Goal: Information Seeking & Learning: Learn about a topic

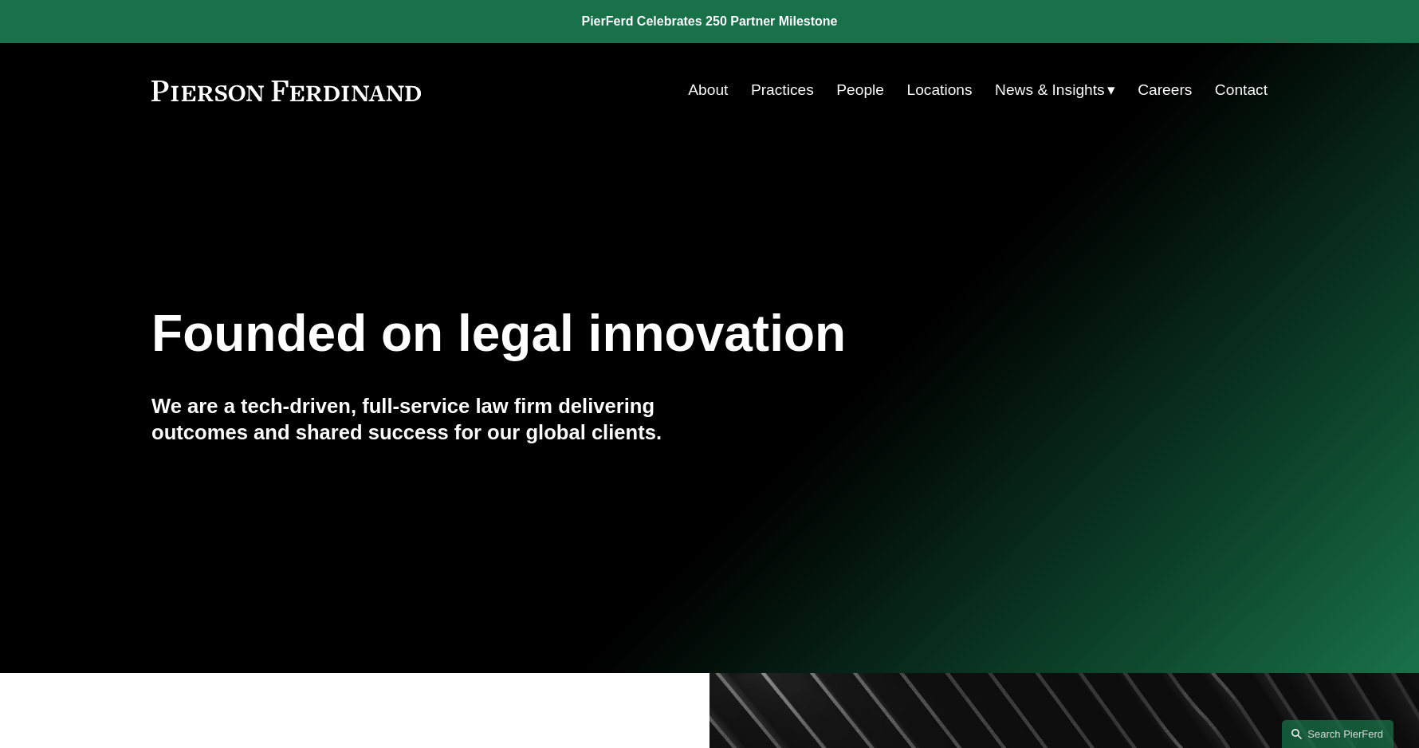
click at [864, 89] on link "People" at bounding box center [860, 90] width 48 height 30
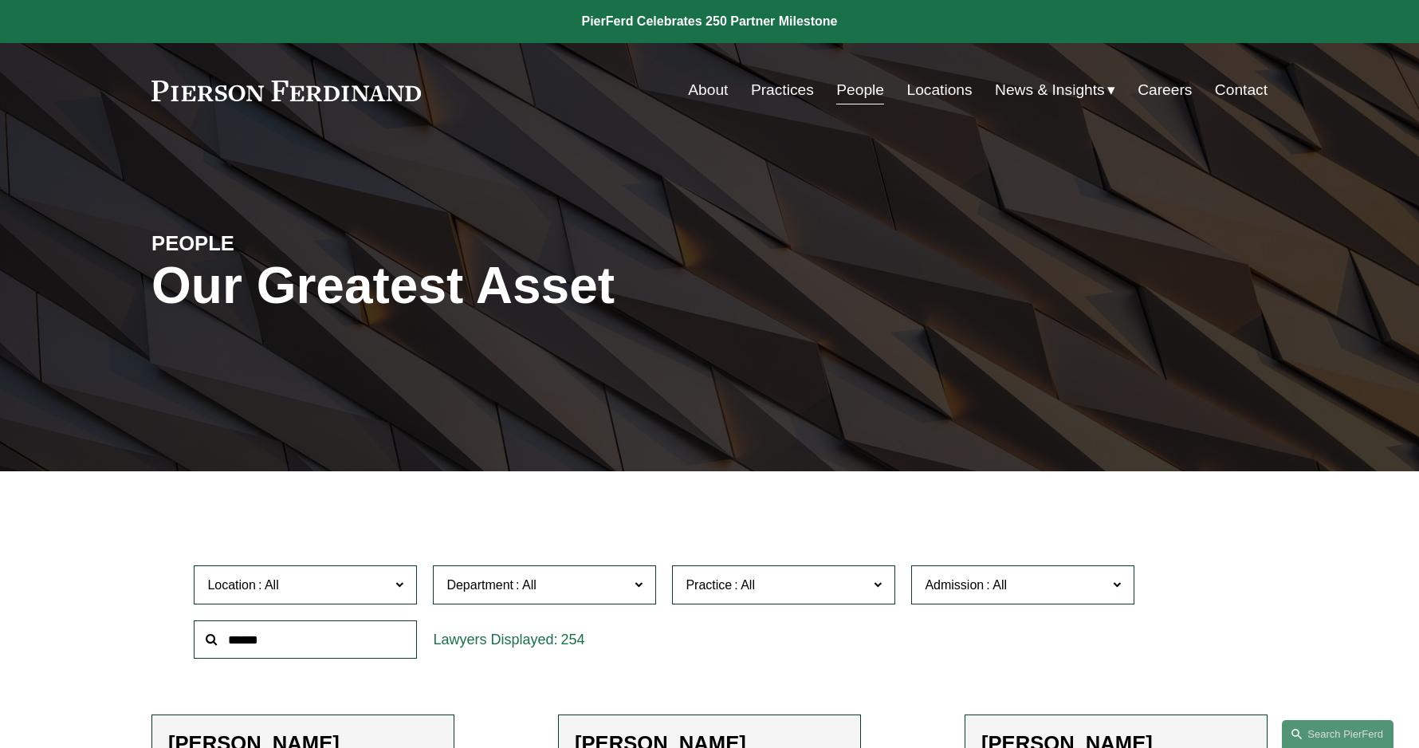
click at [299, 637] on input "text" at bounding box center [305, 639] width 223 height 39
type input "******"
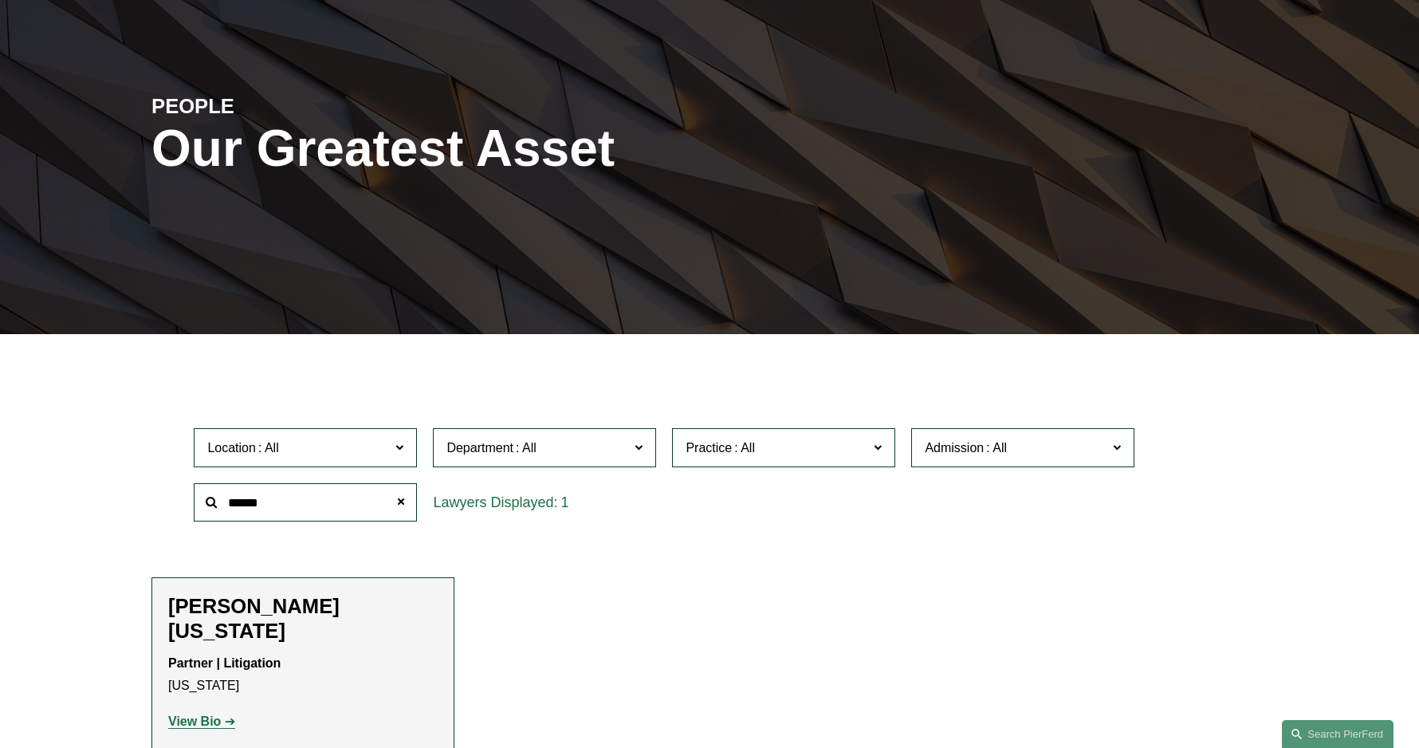
scroll to position [239, 0]
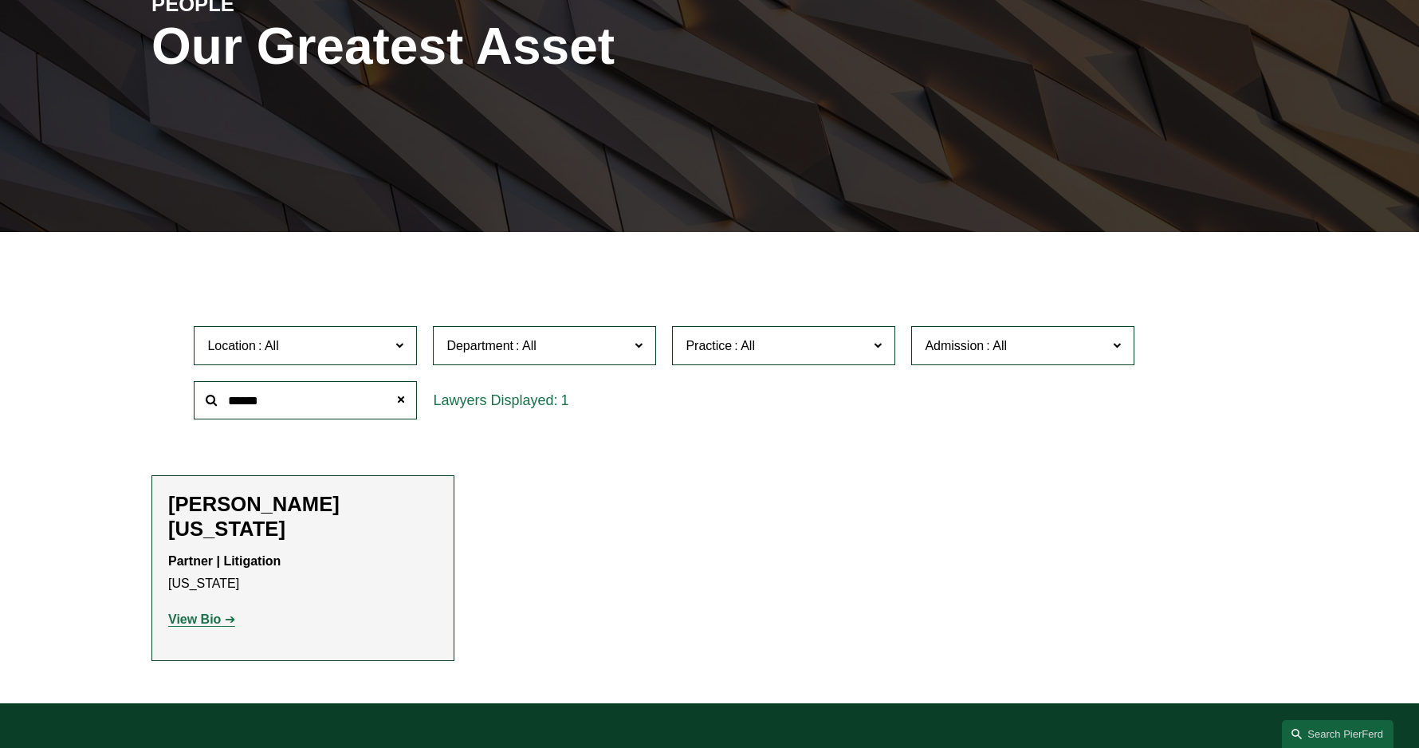
click at [182, 612] on strong "View Bio" at bounding box center [194, 619] width 53 height 14
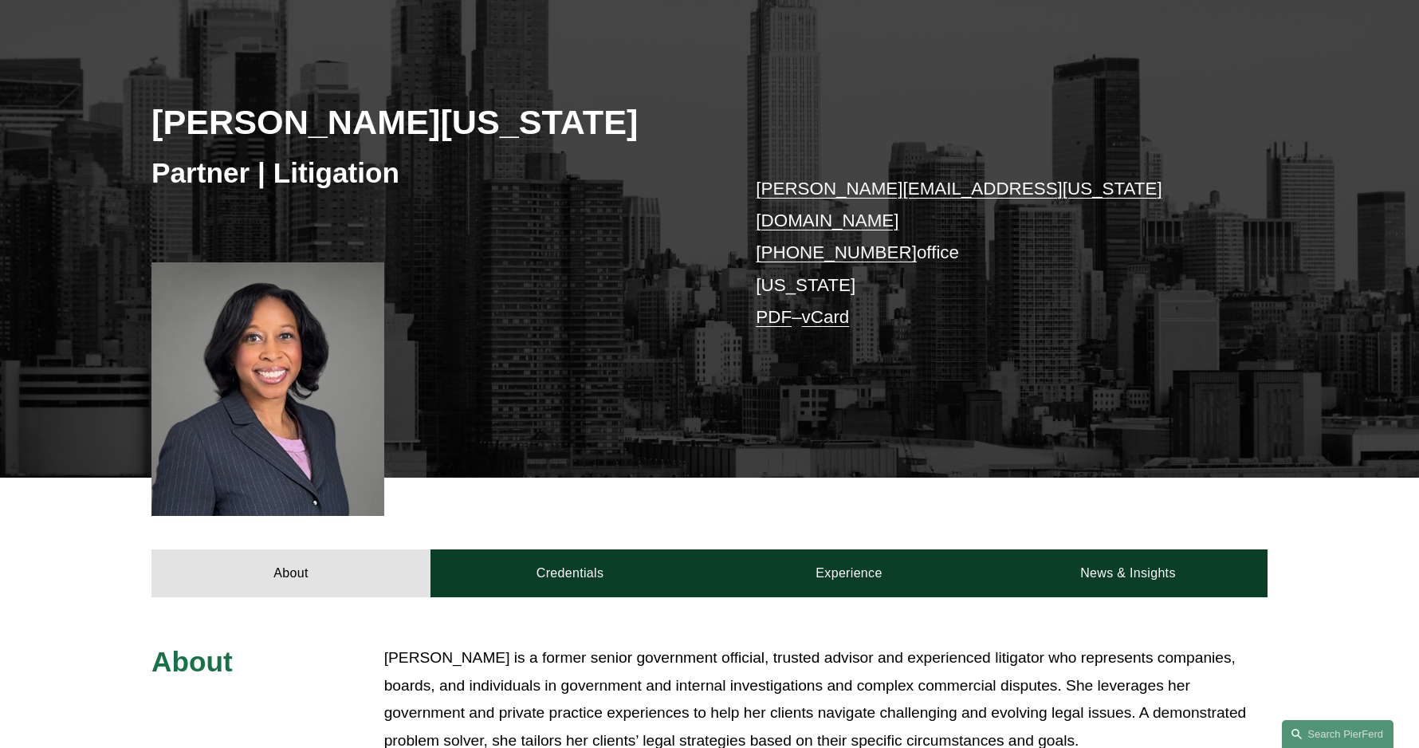
scroll to position [239, 0]
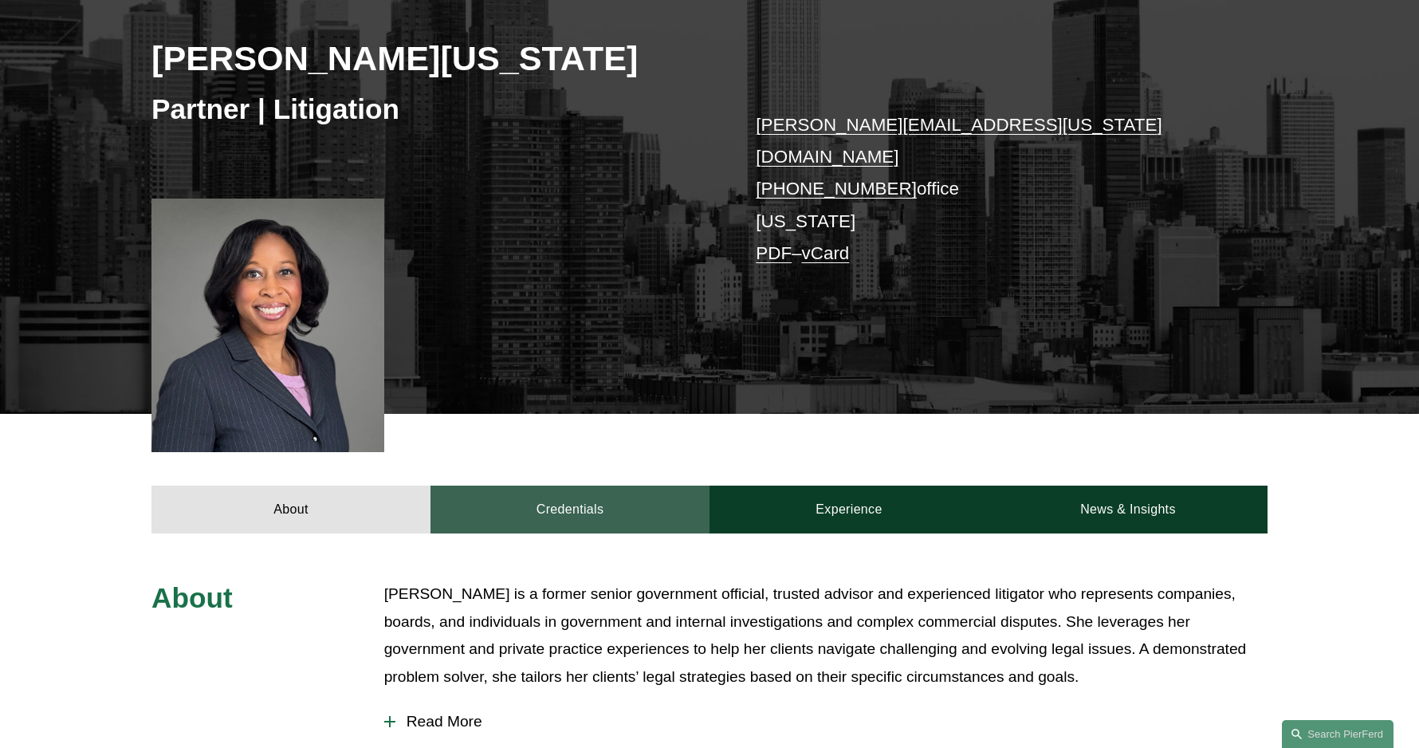
click at [539, 492] on link "Credentials" at bounding box center [570, 510] width 279 height 48
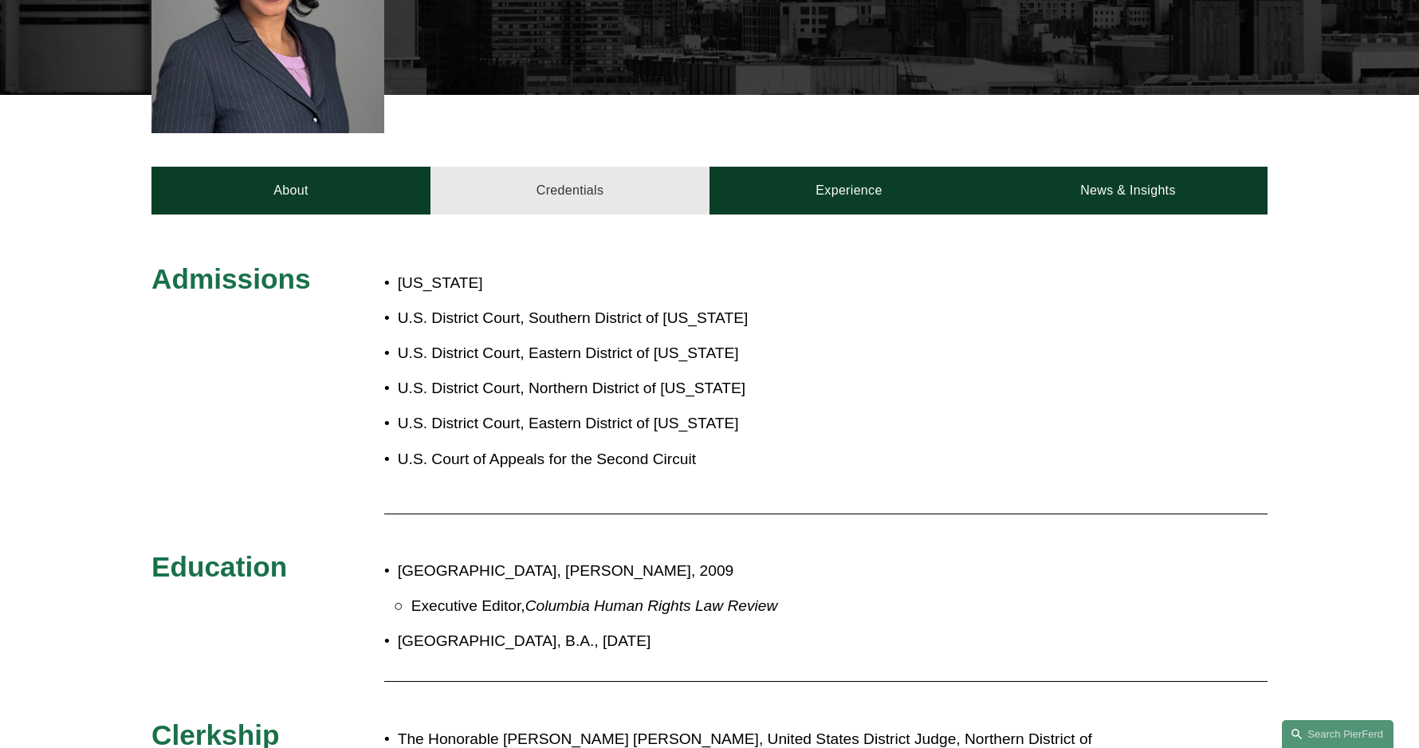
scroll to position [478, 0]
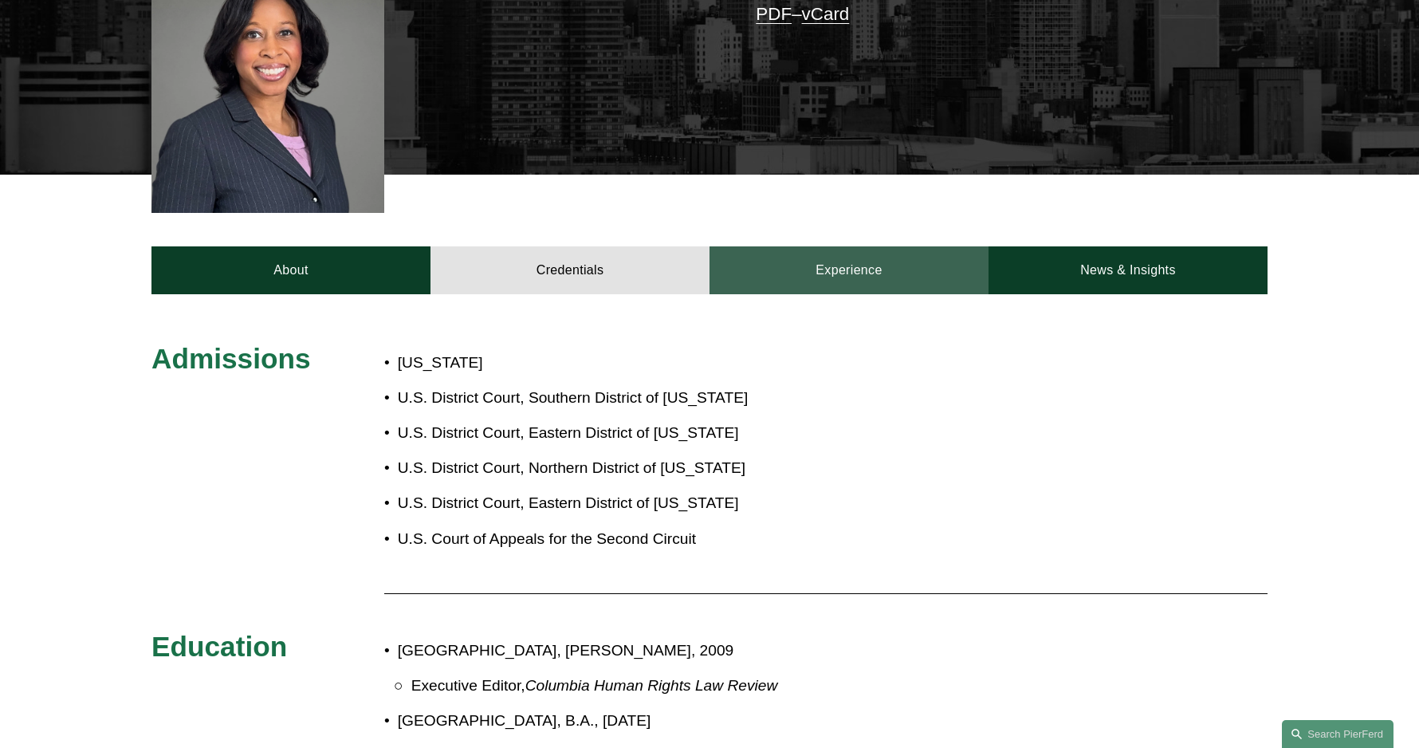
click at [805, 252] on link "Experience" at bounding box center [849, 270] width 279 height 48
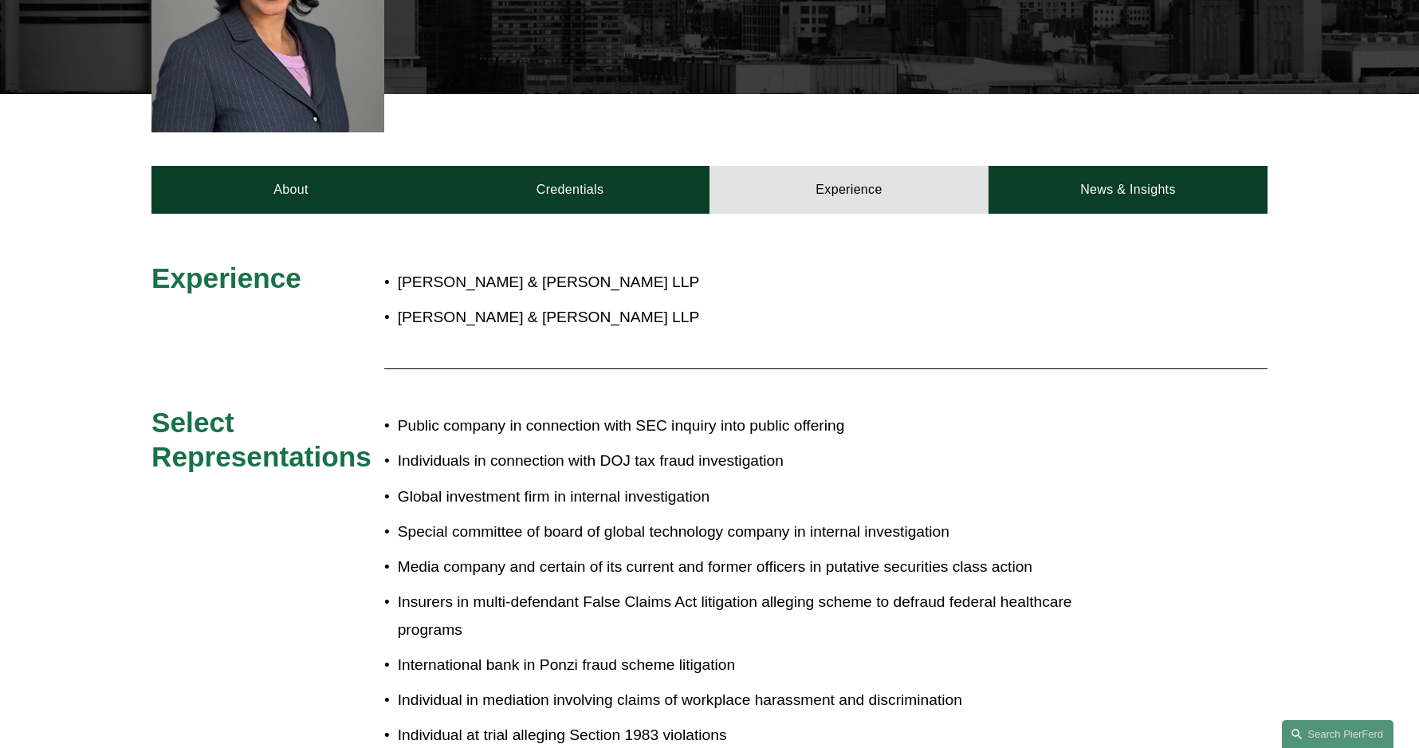
scroll to position [558, 0]
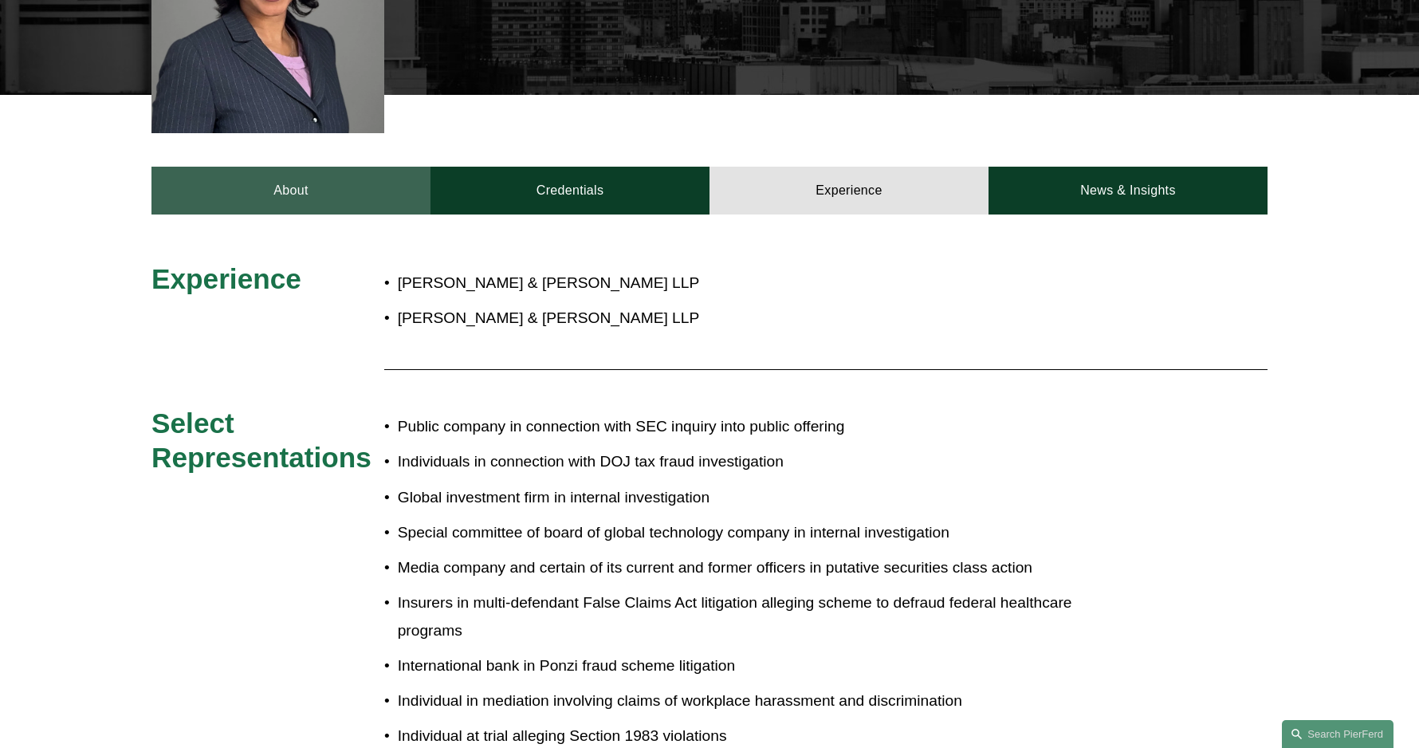
click at [265, 167] on link "About" at bounding box center [291, 191] width 279 height 48
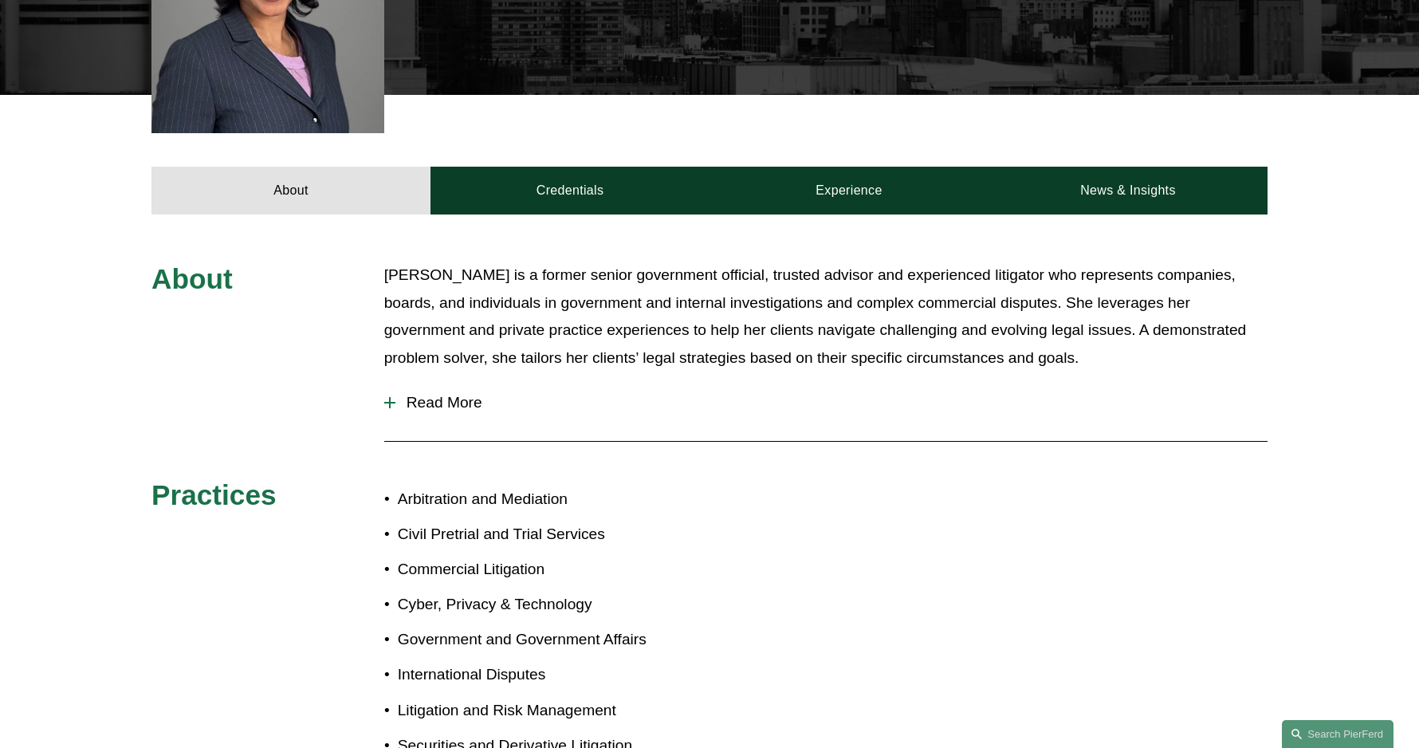
click at [399, 394] on span "Read More" at bounding box center [832, 403] width 872 height 18
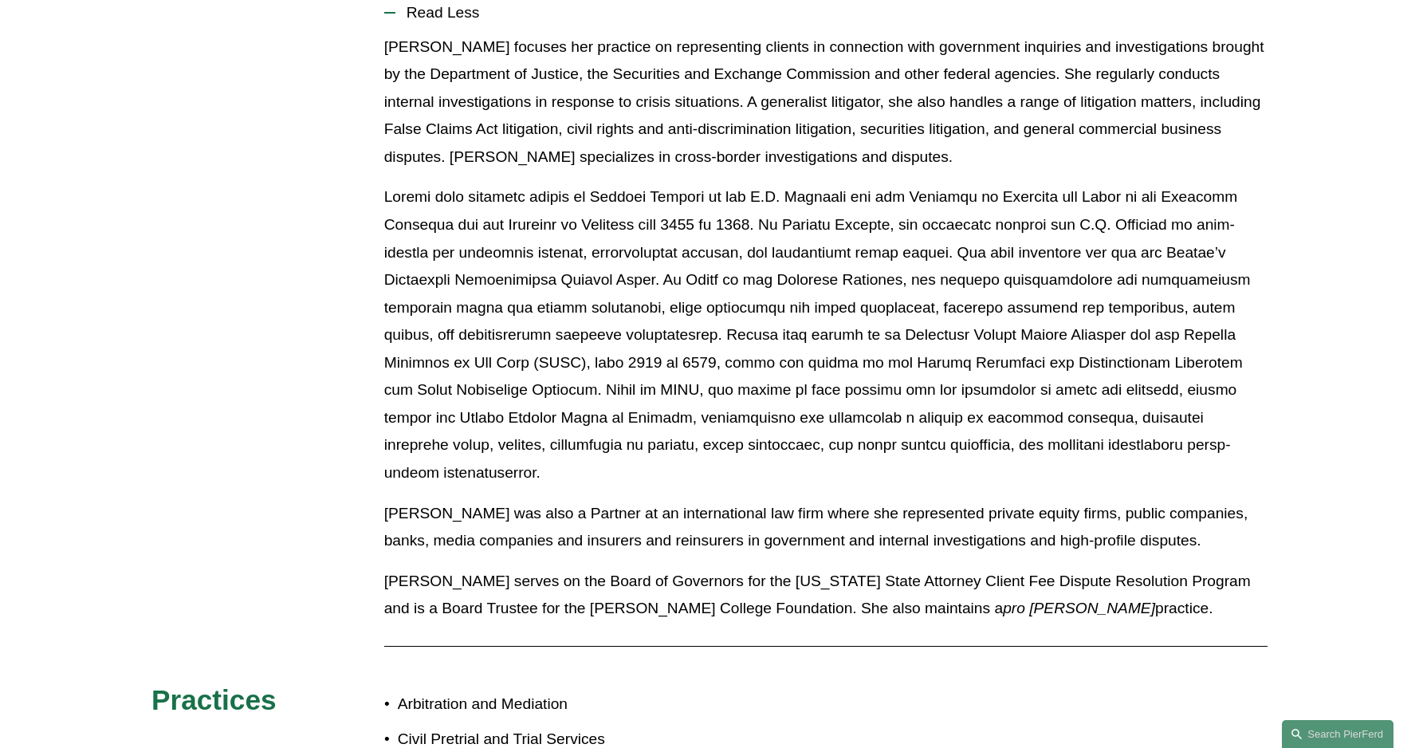
scroll to position [957, 0]
